Goal: Task Accomplishment & Management: Complete application form

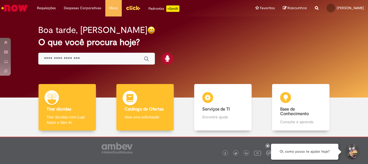
click at [148, 107] on b "Catálogo de Ofertas" at bounding box center [143, 108] width 39 height 5
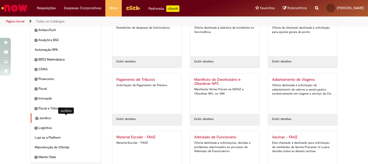
scroll to position [54, 0]
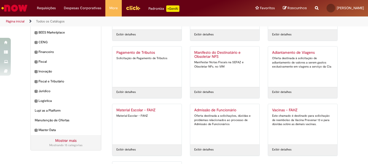
click at [55, 139] on link "Mostrar mais" at bounding box center [65, 140] width 21 height 5
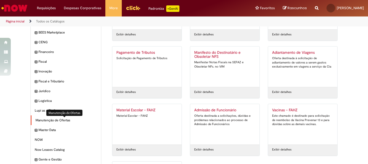
scroll to position [108, 0]
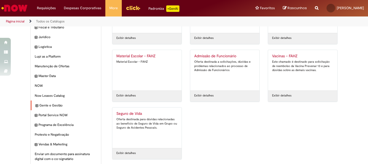
click at [36, 106] on div "Gente e Gestão Itens" at bounding box center [66, 105] width 70 height 10
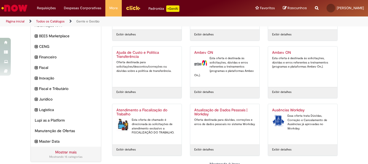
scroll to position [73, 0]
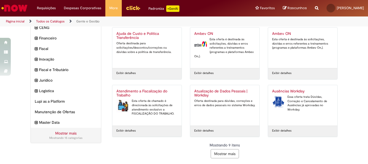
click at [228, 154] on button "Mostrar mais" at bounding box center [225, 153] width 28 height 9
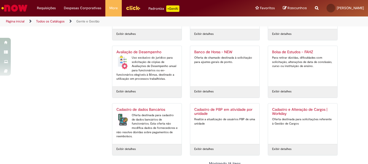
scroll to position [245, 0]
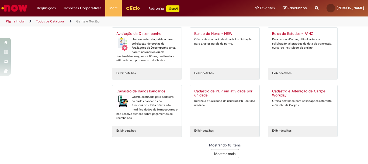
click at [229, 151] on button "Mostrar mais" at bounding box center [225, 153] width 28 height 9
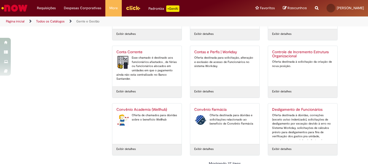
scroll to position [417, 0]
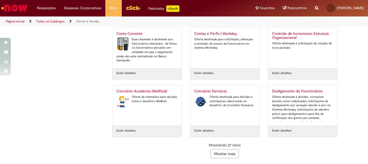
click at [227, 154] on button "Mostrar mais" at bounding box center [225, 153] width 28 height 9
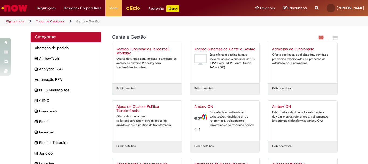
scroll to position [0, 0]
click at [12, 19] on link "Página inicial" at bounding box center [15, 21] width 19 height 4
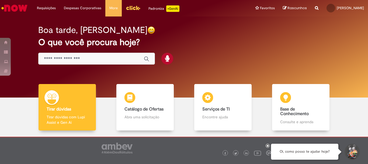
click at [100, 61] on input "Basta digitar aqui" at bounding box center [91, 59] width 95 height 6
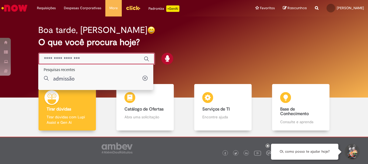
type input "*"
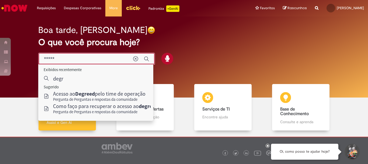
type input "******"
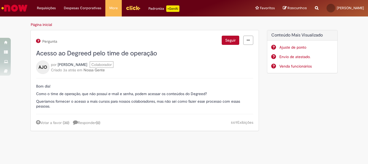
click at [87, 51] on span "Acesso ao Degreed pelo time de operação" at bounding box center [96, 53] width 121 height 8
click at [135, 78] on hr at bounding box center [144, 78] width 217 height 0
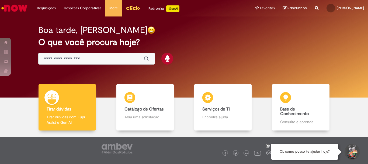
click at [99, 64] on div "Global" at bounding box center [96, 59] width 117 height 12
click at [93, 55] on div "Global" at bounding box center [96, 59] width 117 height 12
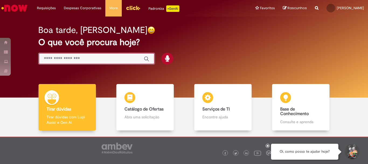
click at [89, 58] on input "Basta digitar aqui" at bounding box center [91, 59] width 95 height 6
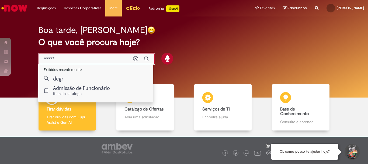
type input "******"
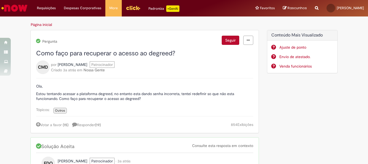
scroll to position [54, 0]
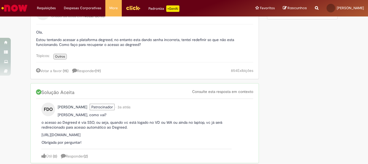
drag, startPoint x: 135, startPoint y: 136, endPoint x: 39, endPoint y: 135, distance: 95.9
click at [39, 135] on div "FDO [PERSON_NAME] Patrocinador • 3a atrás 3 anos atrás [PERSON_NAME], como vai?…" at bounding box center [144, 131] width 217 height 64
copy p "[URL][DOMAIN_NAME]"
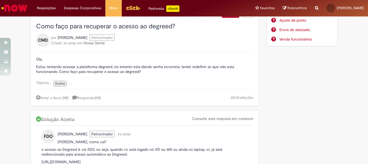
scroll to position [0, 0]
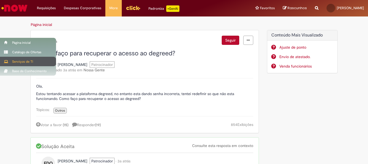
click at [18, 61] on div "Serviços de TI" at bounding box center [28, 61] width 56 height 9
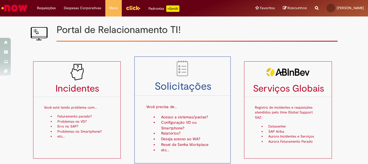
click at [175, 108] on p "Você precisa de..." at bounding box center [182, 104] width 73 height 14
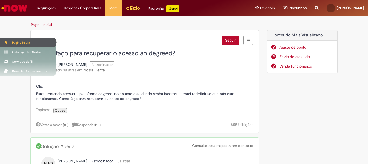
click at [19, 40] on div "Página inicial" at bounding box center [28, 42] width 56 height 9
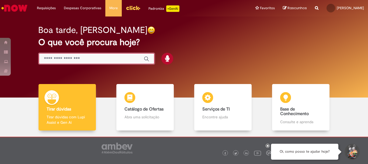
click at [94, 57] on input "Basta digitar aqui" at bounding box center [91, 59] width 95 height 6
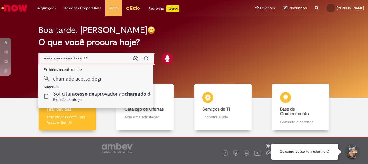
type input "**********"
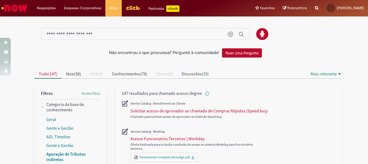
scroll to position [81, 0]
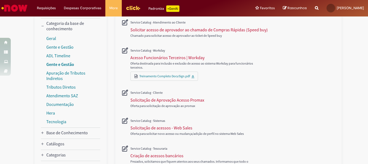
click at [68, 64] on link "Gente e Gestão" at bounding box center [60, 63] width 28 height 5
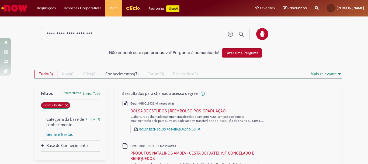
click at [42, 75] on span "Tudo" at bounding box center [43, 73] width 9 height 5
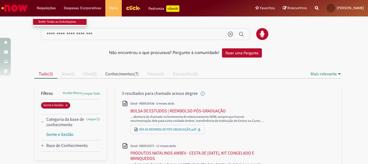
click at [47, 24] on link "Exibir Todas as Solicitações" at bounding box center [62, 22] width 59 height 6
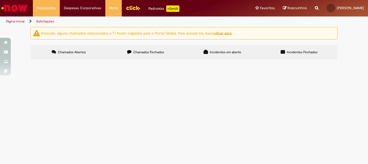
click at [14, 8] on img "Ir para a Homepage" at bounding box center [15, 8] width 28 height 11
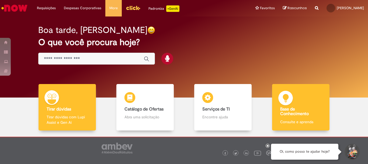
scroll to position [26, 0]
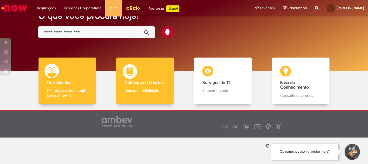
click at [142, 93] on p "Abra uma solicitação" at bounding box center [144, 90] width 41 height 5
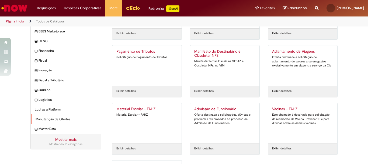
scroll to position [28, 0]
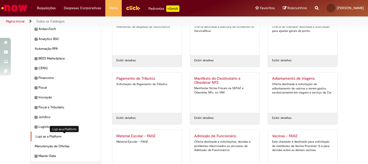
click at [44, 135] on span "Lupi as a Platform Itens" at bounding box center [66, 136] width 61 height 5
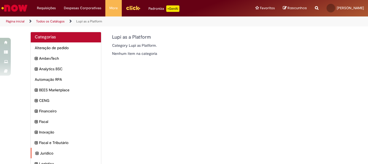
scroll to position [54, 0]
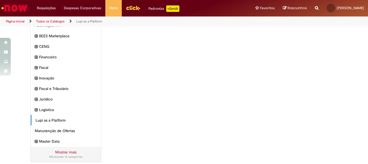
click at [71, 150] on link "Mostrar mais" at bounding box center [65, 151] width 21 height 5
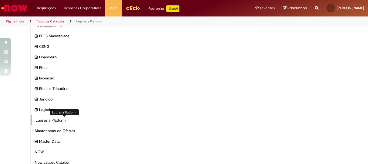
scroll to position [162, 0]
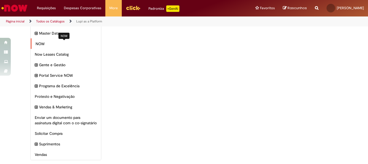
click at [42, 43] on span "NOW Itens" at bounding box center [66, 43] width 61 height 5
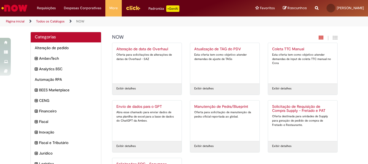
scroll to position [58, 0]
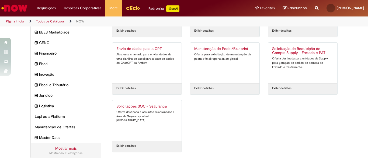
click at [60, 146] on link "Mostrar mais" at bounding box center [65, 147] width 21 height 5
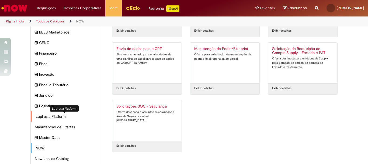
scroll to position [165, 0]
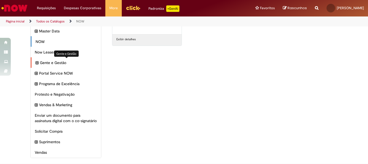
click at [48, 61] on span "Gente e Gestão Itens" at bounding box center [68, 62] width 57 height 5
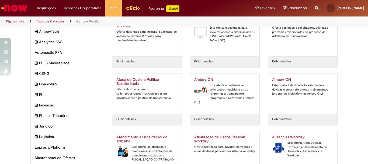
scroll to position [73, 0]
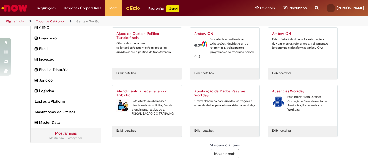
click at [220, 157] on button "Mostrar mais" at bounding box center [225, 153] width 28 height 9
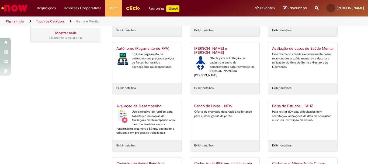
scroll to position [245, 0]
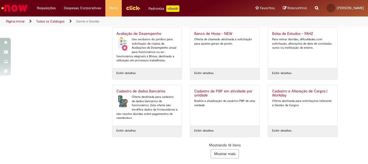
click at [221, 152] on button "Mostrar mais" at bounding box center [225, 153] width 28 height 9
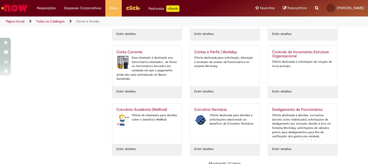
scroll to position [417, 0]
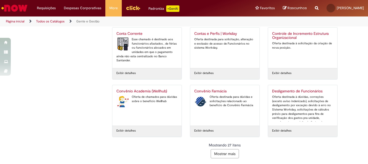
click at [218, 154] on button "Mostrar mais" at bounding box center [225, 153] width 28 height 9
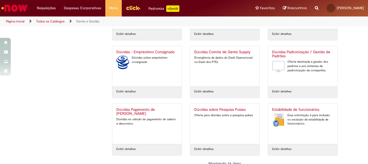
scroll to position [589, 0]
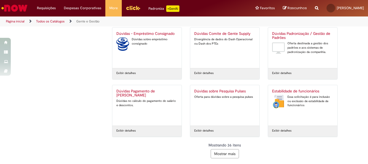
click at [218, 154] on button "Mostrar mais" at bounding box center [225, 153] width 28 height 9
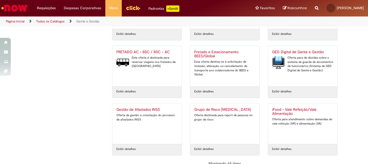
scroll to position [761, 0]
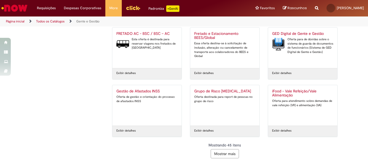
click at [218, 154] on button "Mostrar mais" at bounding box center [225, 153] width 28 height 9
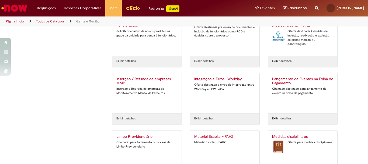
scroll to position [933, 0]
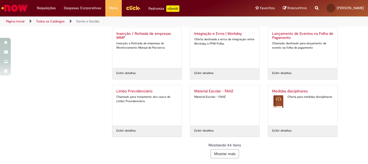
click at [229, 153] on button "Mostrar mais" at bounding box center [225, 153] width 28 height 9
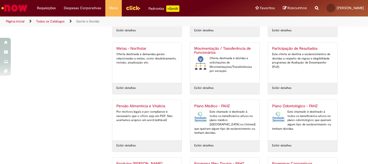
scroll to position [1106, 0]
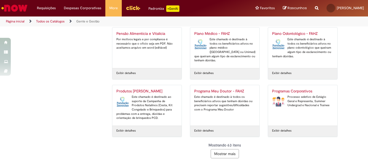
click at [231, 156] on button "Mostrar mais" at bounding box center [225, 153] width 28 height 9
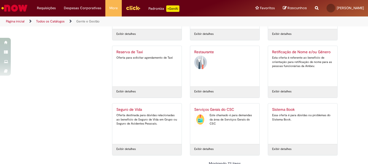
scroll to position [1278, 0]
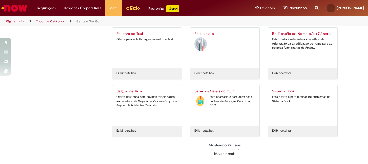
click at [216, 152] on button "Mostrar mais" at bounding box center [225, 153] width 28 height 9
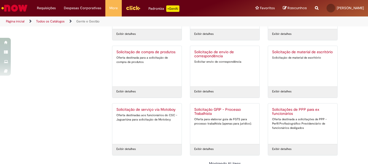
scroll to position [1450, 0]
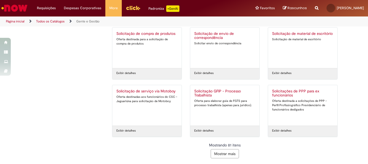
click at [231, 150] on button "Mostrar mais" at bounding box center [225, 153] width 28 height 9
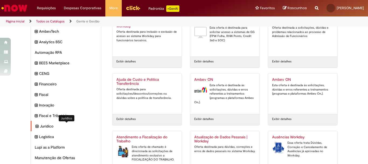
scroll to position [108, 0]
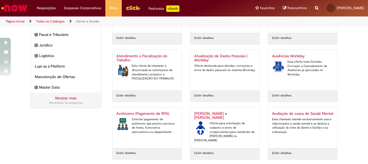
click at [60, 99] on link "Mostrar mais" at bounding box center [65, 97] width 21 height 5
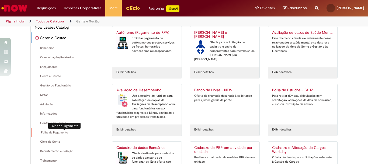
scroll to position [242, 0]
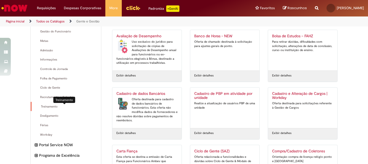
click at [47, 106] on span "Treinamento Itens" at bounding box center [66, 106] width 61 height 4
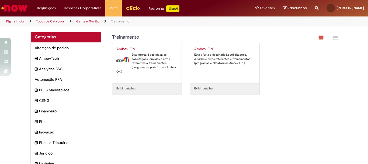
click at [147, 70] on div "Esta oferta é destinada às solicitações, dúvidas e erros referentes a treinamen…" at bounding box center [146, 63] width 61 height 21
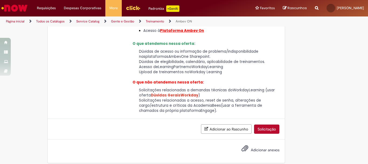
scroll to position [33, 0]
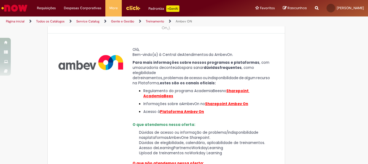
click at [151, 21] on link "Treinamento" at bounding box center [155, 21] width 18 height 4
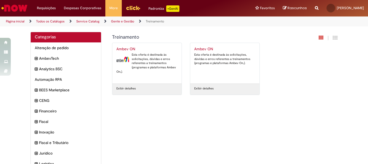
click at [219, 73] on div "Ambev ON Esta oferta é destinada às solicitações, dúvidas e erros referentes a …" at bounding box center [224, 63] width 61 height 32
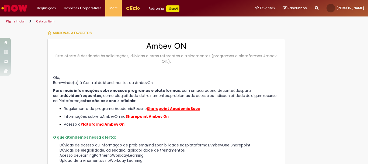
type input "********"
type input "**********"
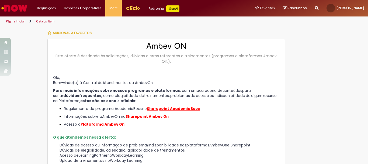
type input "****"
type input "**********"
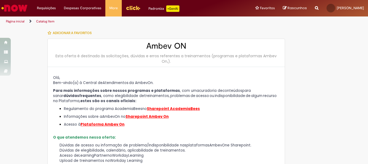
type input "**********"
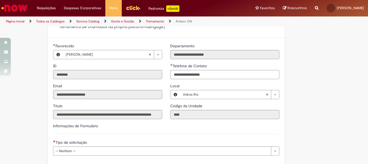
scroll to position [242, 0]
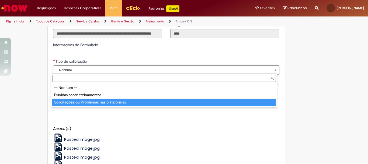
type input "**********"
select select "**********"
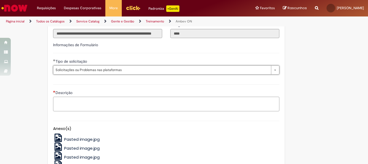
click at [78, 102] on textarea "Descrição" at bounding box center [166, 103] width 226 height 15
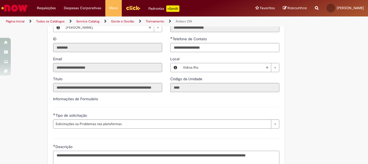
scroll to position [135, 0]
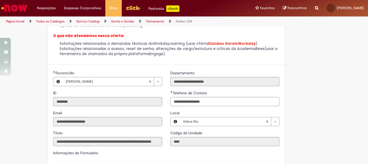
type textarea "**********"
click at [218, 104] on input "**********" at bounding box center [224, 101] width 109 height 9
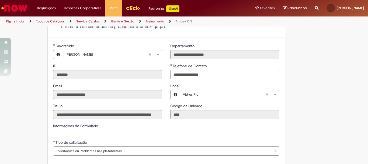
type input "**********"
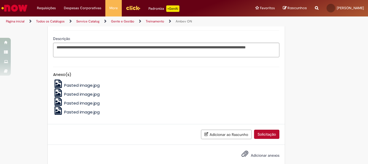
scroll to position [0, 0]
click at [80, 84] on span "Pasted image.jpg" at bounding box center [82, 85] width 36 height 6
click at [242, 155] on span "Adicionar anexos" at bounding box center [245, 153] width 6 height 6
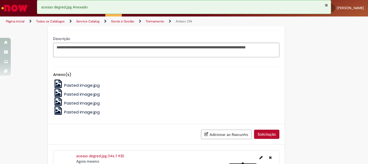
scroll to position [326, 0]
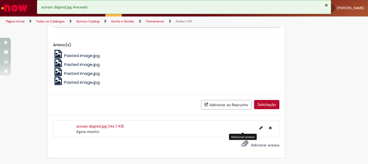
click at [263, 106] on button "Solicitação" at bounding box center [266, 104] width 25 height 9
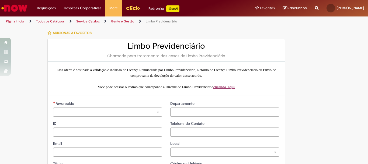
type input "********"
type input "**********"
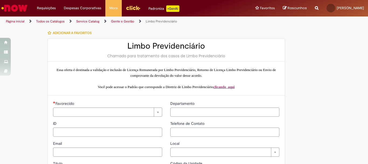
type input "****"
type input "**********"
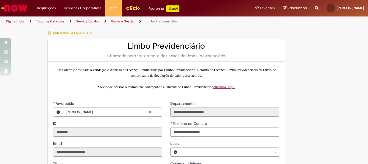
type input "**********"
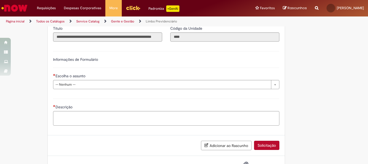
scroll to position [156, 0]
